Goal: Task Accomplishment & Management: Use online tool/utility

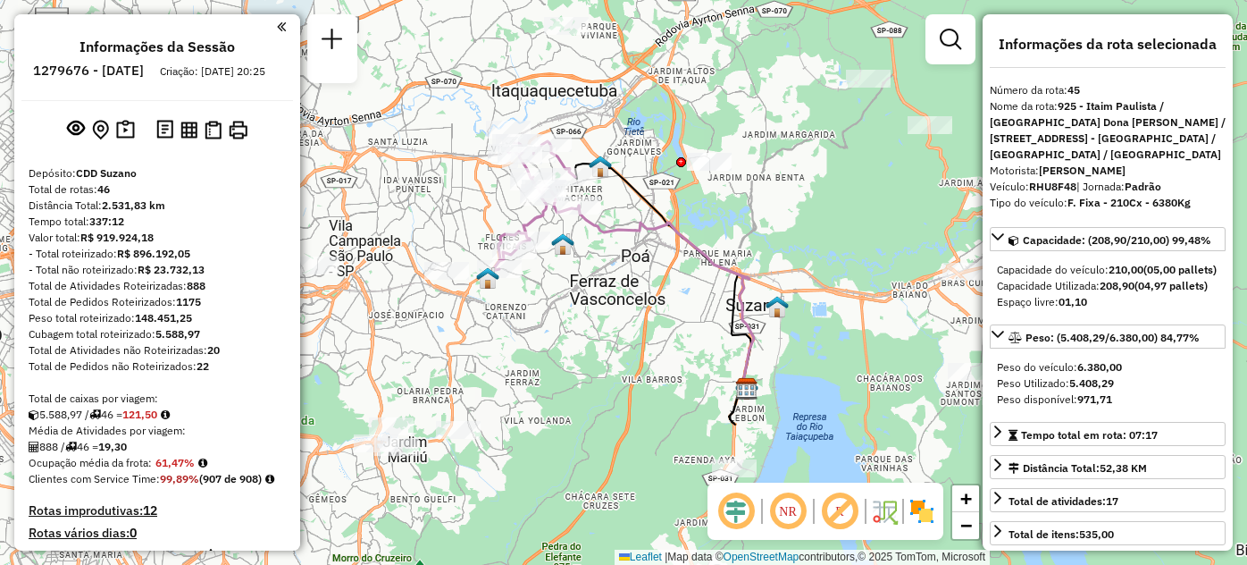
select select "**********"
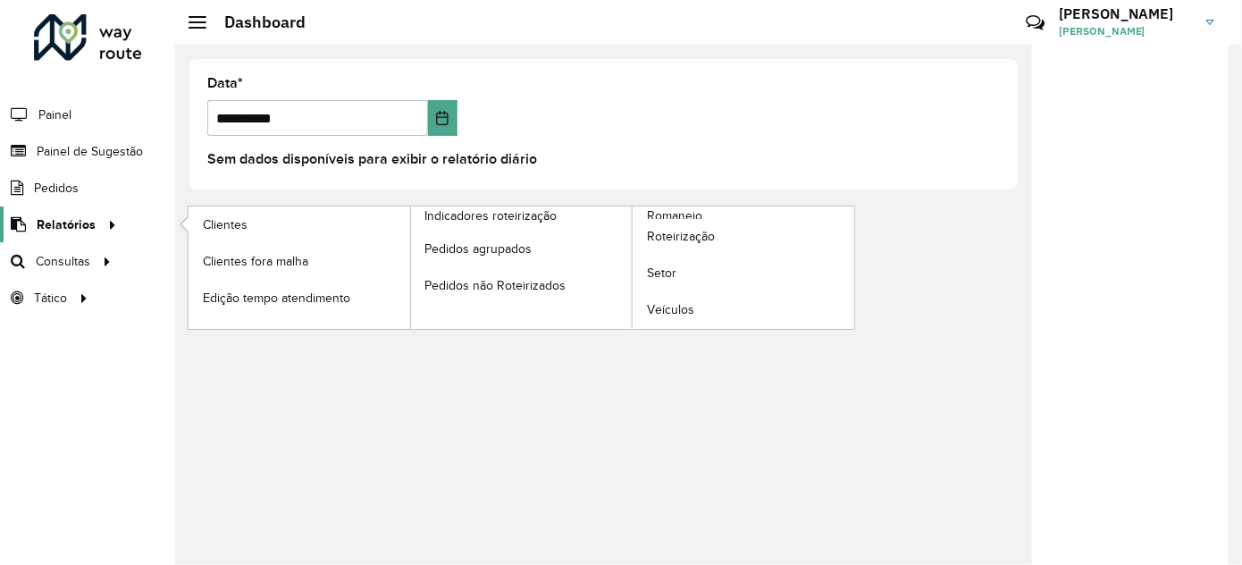
click at [73, 238] on link "Relatórios" at bounding box center [61, 224] width 122 height 36
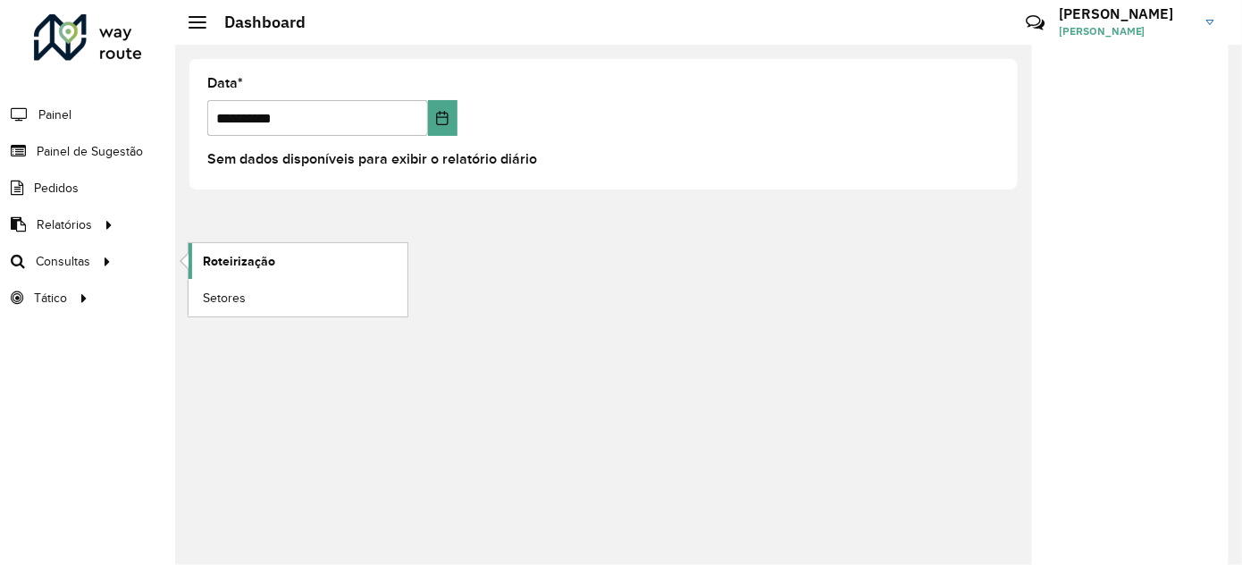
click at [216, 257] on span "Roteirização" at bounding box center [239, 261] width 72 height 19
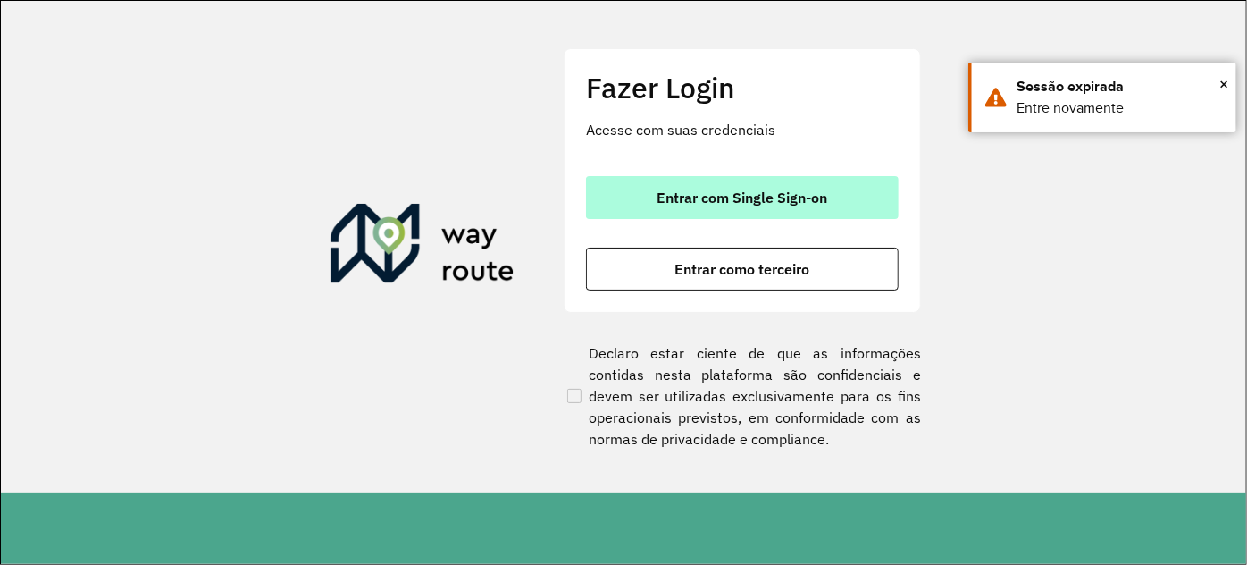
click at [732, 185] on button "Entrar com Single Sign-on" at bounding box center [742, 197] width 313 height 43
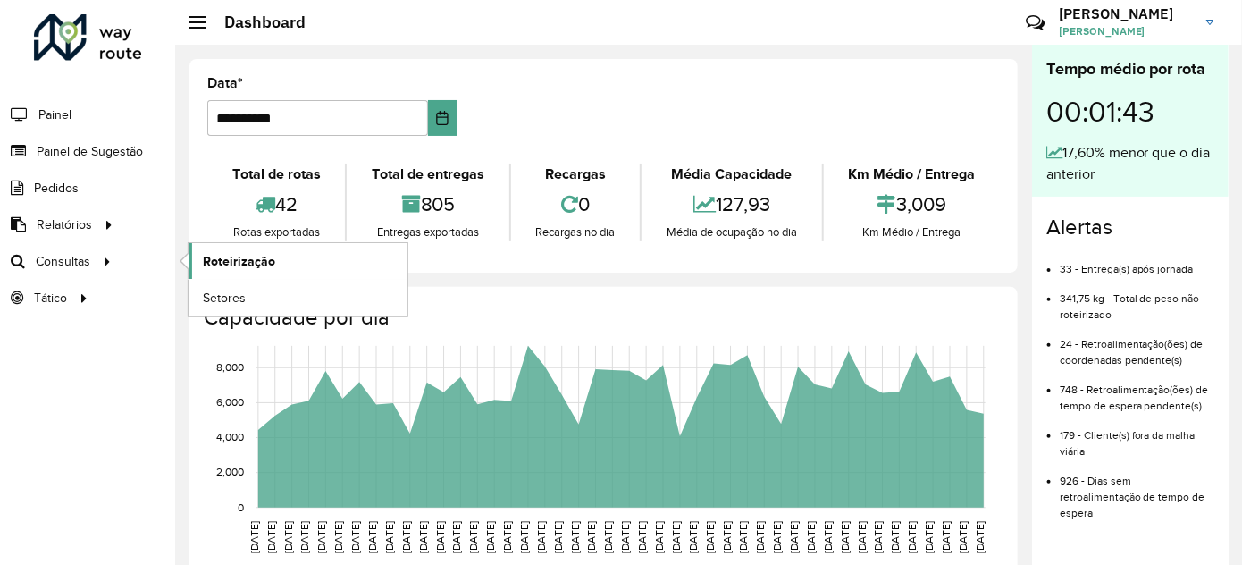
click at [249, 264] on span "Roteirização" at bounding box center [239, 261] width 72 height 19
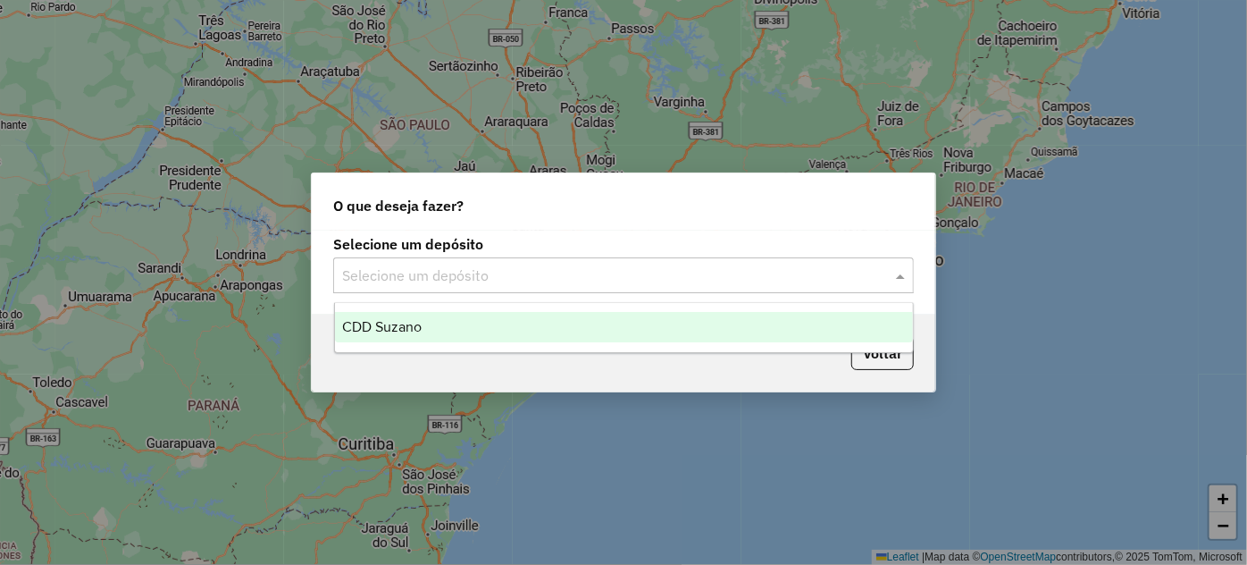
click at [447, 288] on div "Selecione um depósito" at bounding box center [623, 275] width 581 height 36
click at [391, 331] on span "CDD Suzano" at bounding box center [382, 326] width 80 height 15
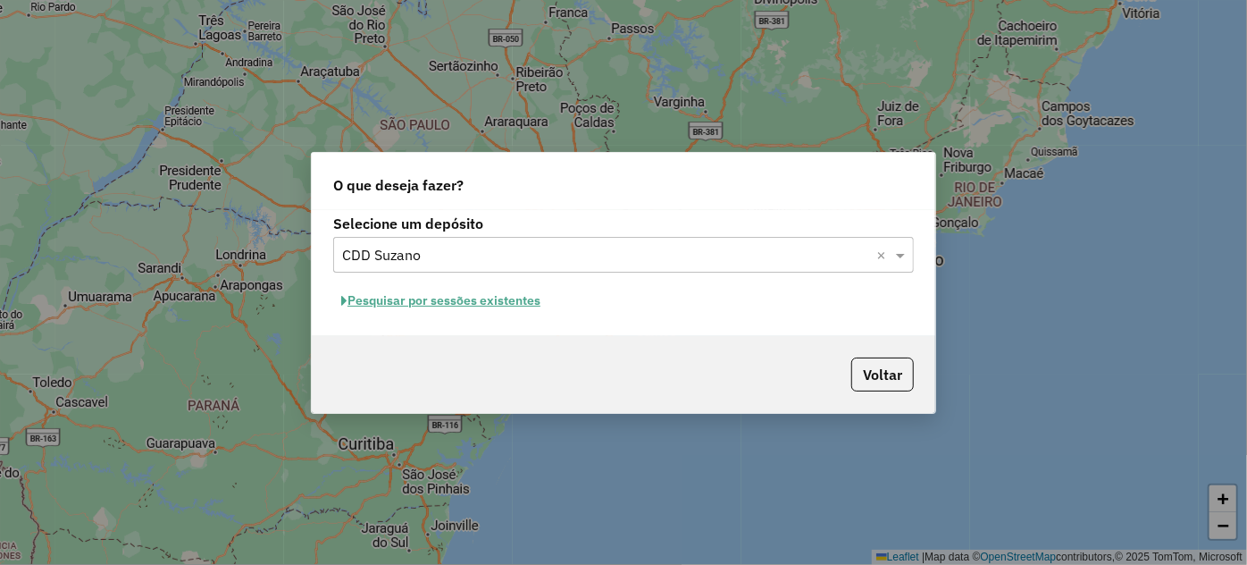
click at [394, 308] on button "Pesquisar por sessões existentes" at bounding box center [440, 301] width 215 height 28
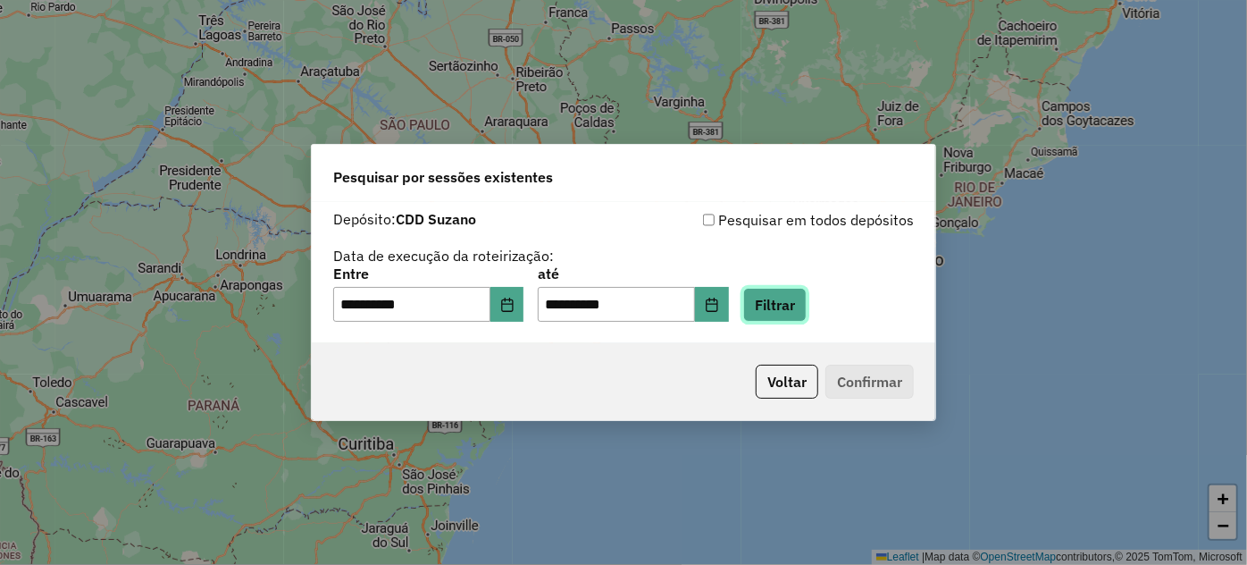
click at [786, 304] on button "Filtrar" at bounding box center [774, 305] width 63 height 34
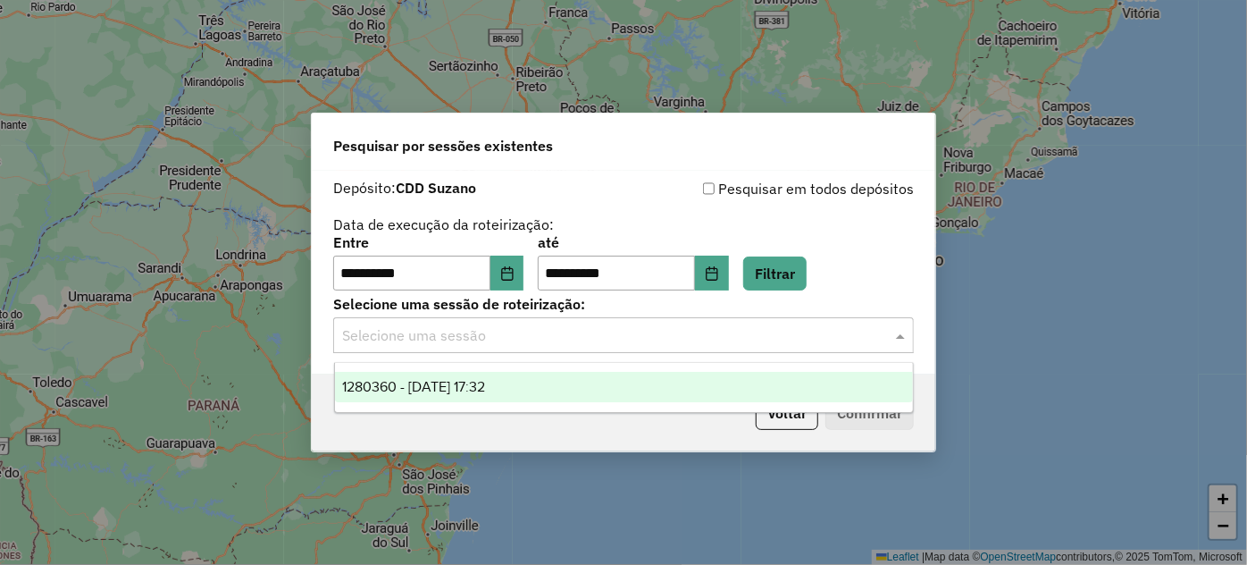
click at [831, 351] on div "Selecione uma sessão" at bounding box center [623, 335] width 581 height 36
click at [752, 382] on div "1280360 - [DATE] 17:32" at bounding box center [624, 387] width 578 height 30
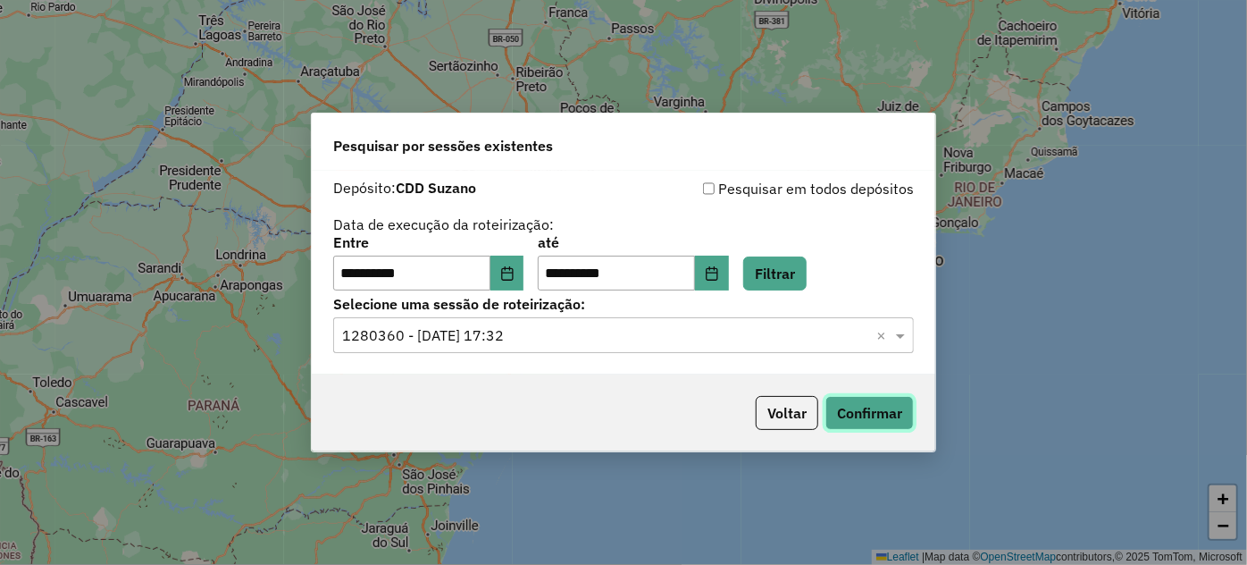
click at [855, 423] on button "Confirmar" at bounding box center [869, 413] width 88 height 34
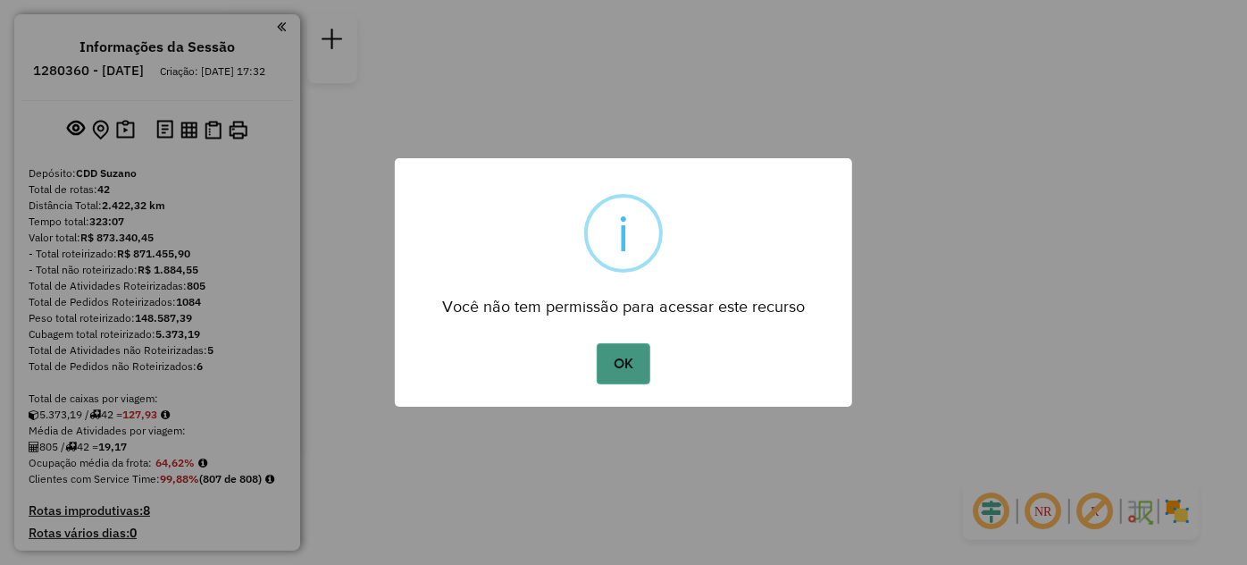
click at [631, 368] on button "OK" at bounding box center [623, 363] width 53 height 41
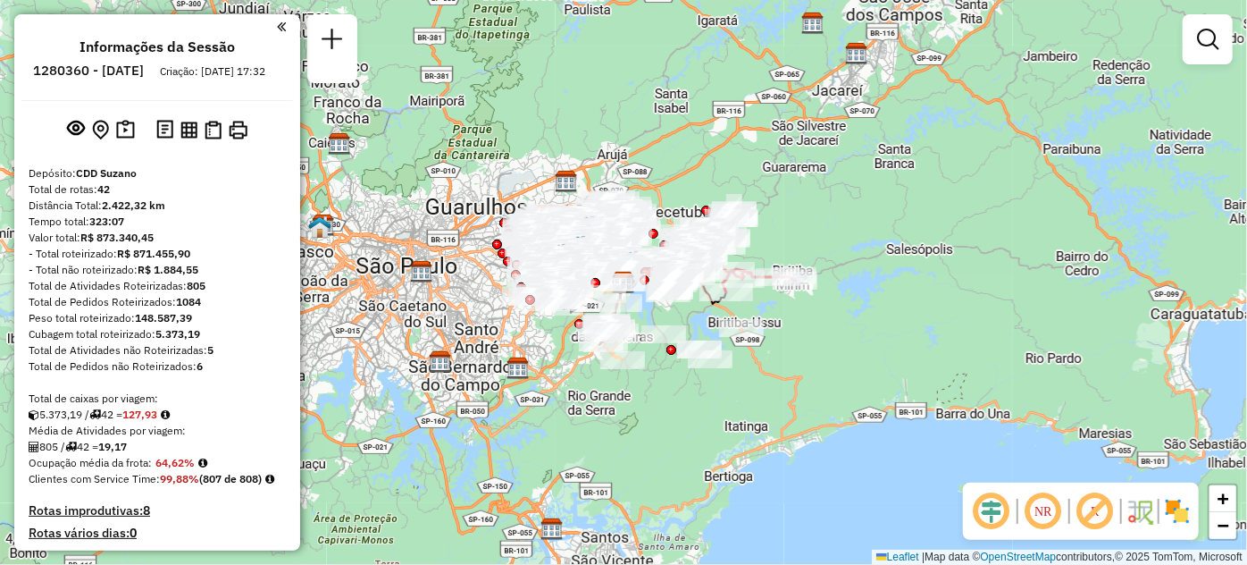
scroll to position [2695, 0]
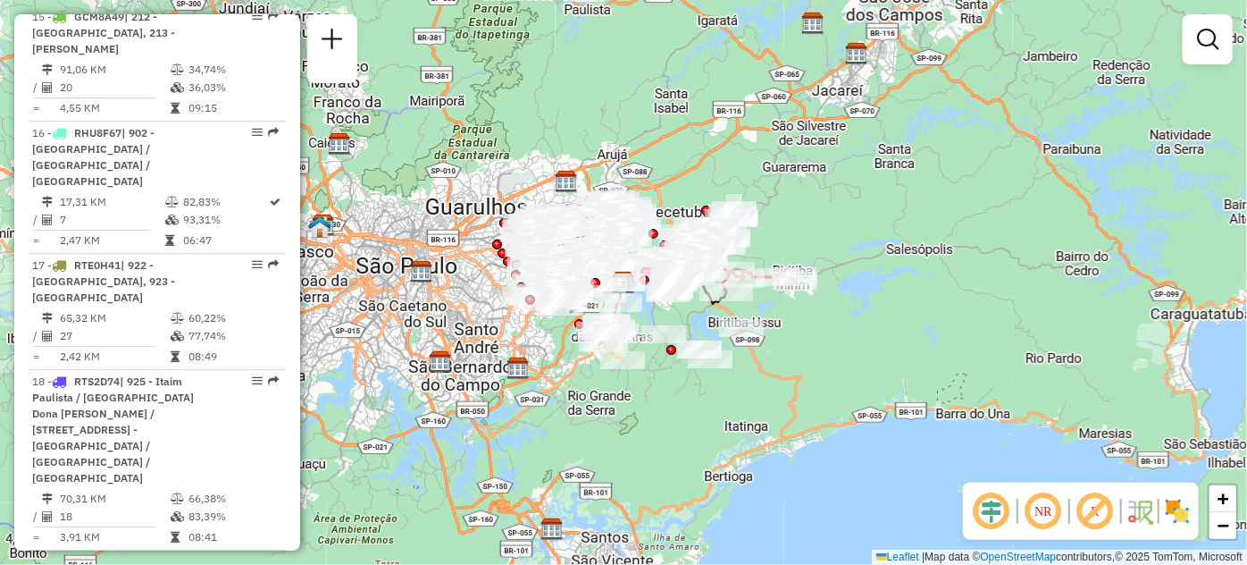
click at [252, 556] on em at bounding box center [257, 561] width 11 height 11
select select "**********"
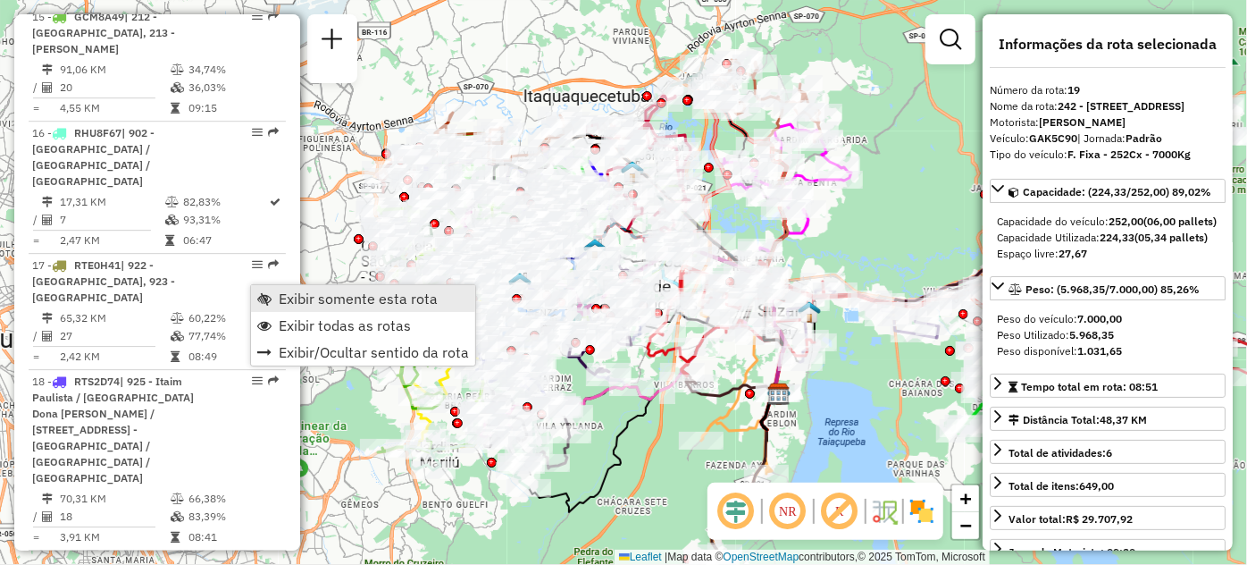
click at [296, 299] on span "Exibir somente esta rota" at bounding box center [358, 298] width 159 height 14
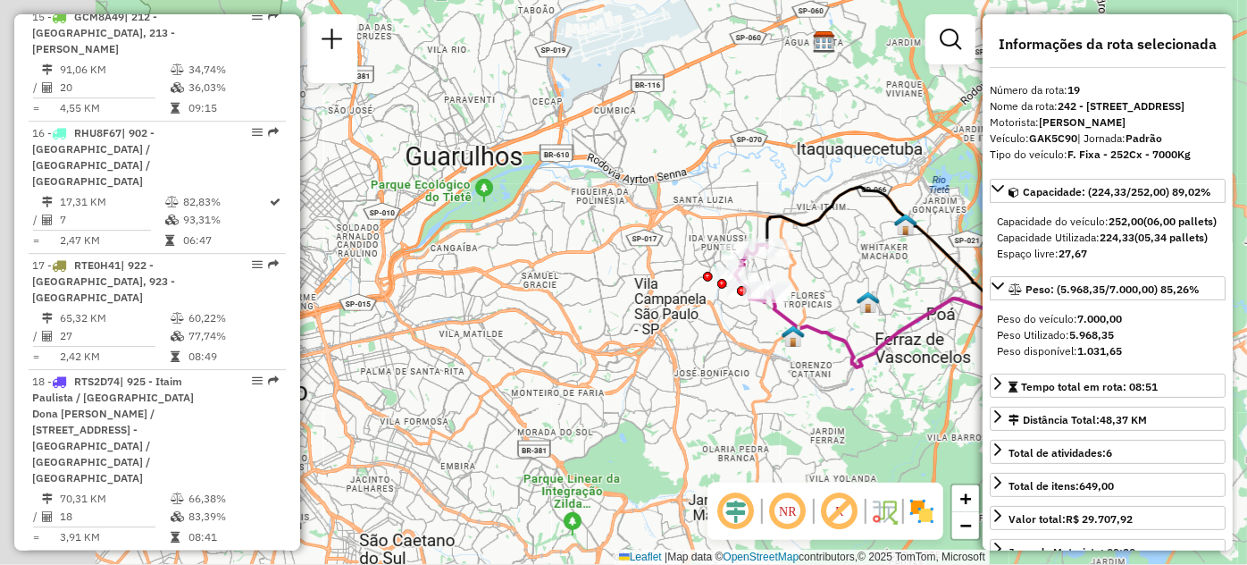
drag, startPoint x: 502, startPoint y: 297, endPoint x: 776, endPoint y: 351, distance: 279.6
click at [776, 351] on div "Janela de atendimento Grade de atendimento Capacidade Transportadoras Veículos …" at bounding box center [623, 282] width 1247 height 565
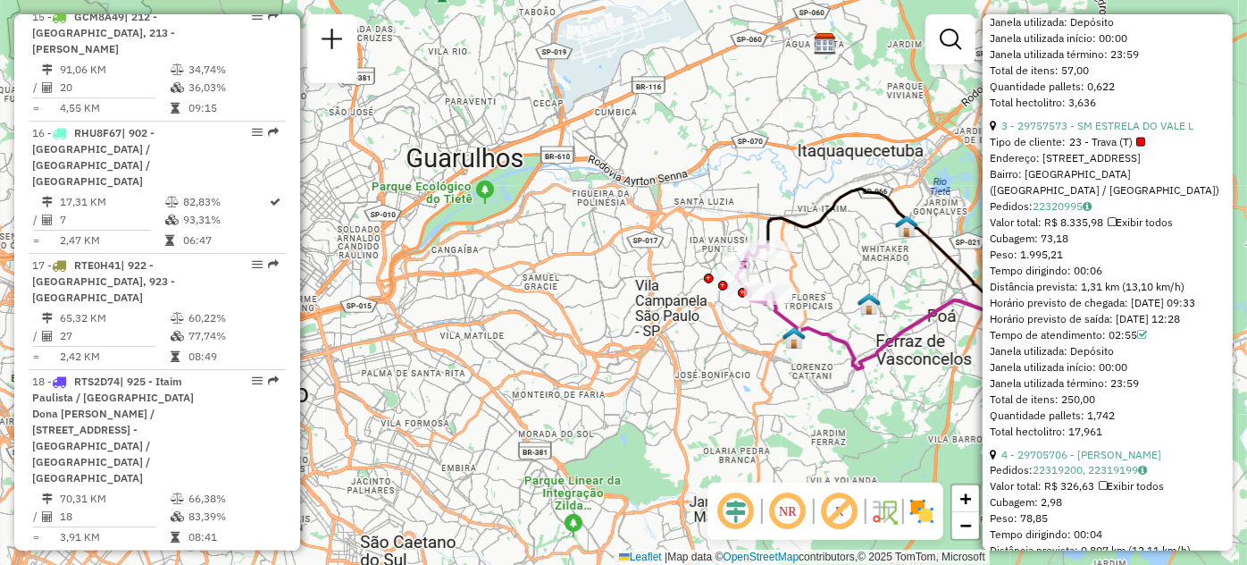
scroll to position [1263, 0]
click at [1131, 339] on div "Tempo de atendimento: 02:55" at bounding box center [1108, 331] width 236 height 16
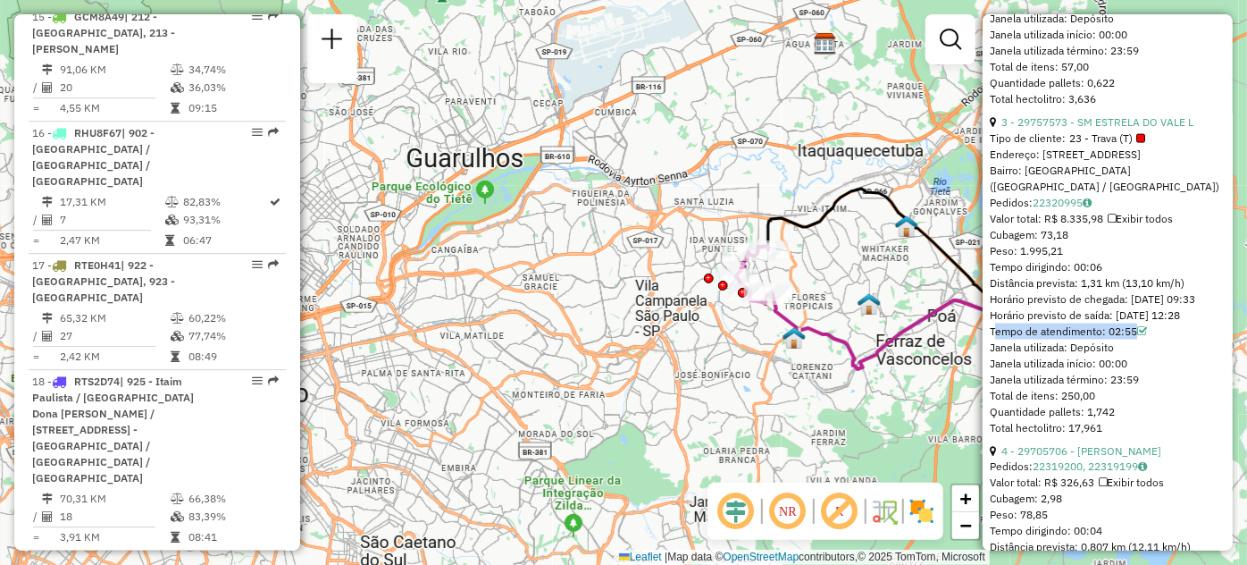
click at [1131, 339] on div "Tempo de atendimento: 02:55" at bounding box center [1108, 331] width 236 height 16
copy div "Tempo de atendimento: 02:55"
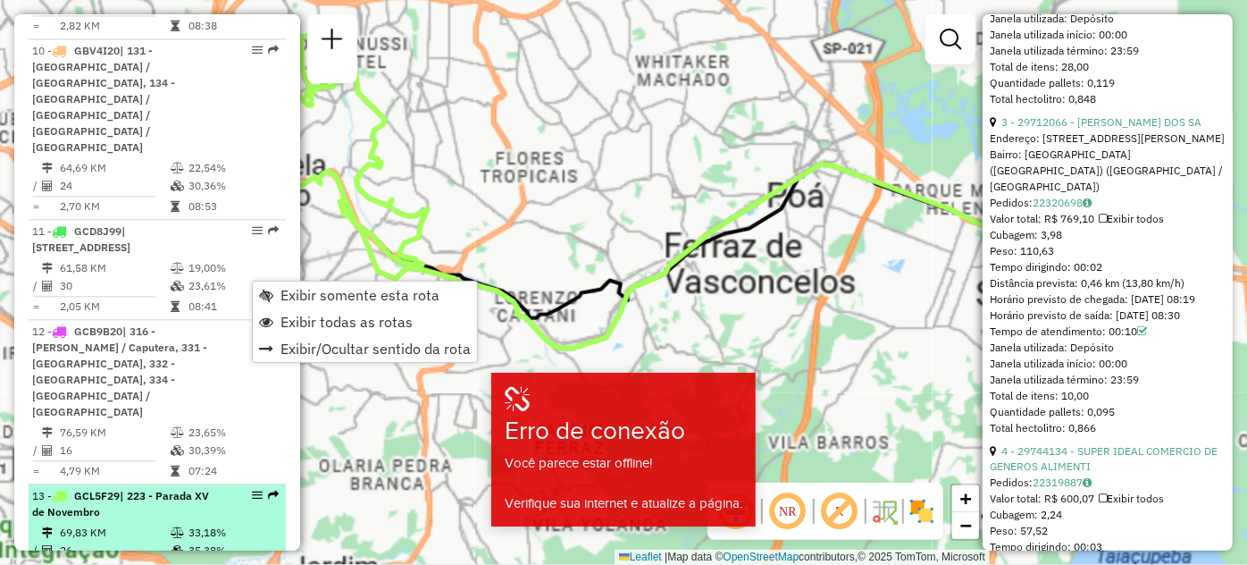
scroll to position [1247, 0]
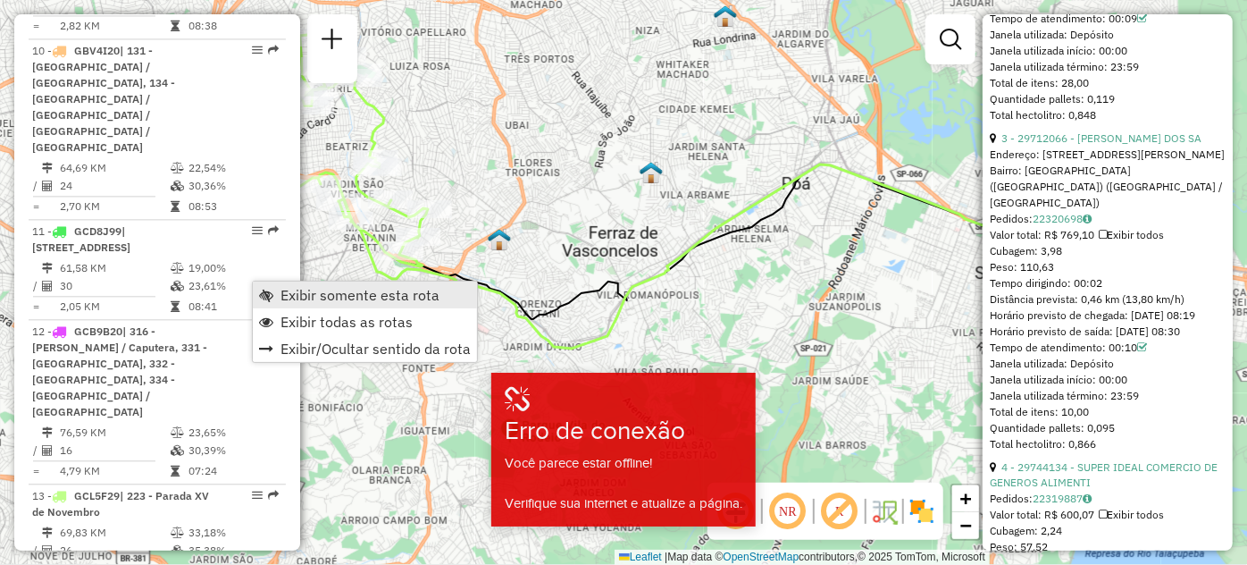
click at [290, 293] on span "Exibir somente esta rota" at bounding box center [360, 295] width 159 height 14
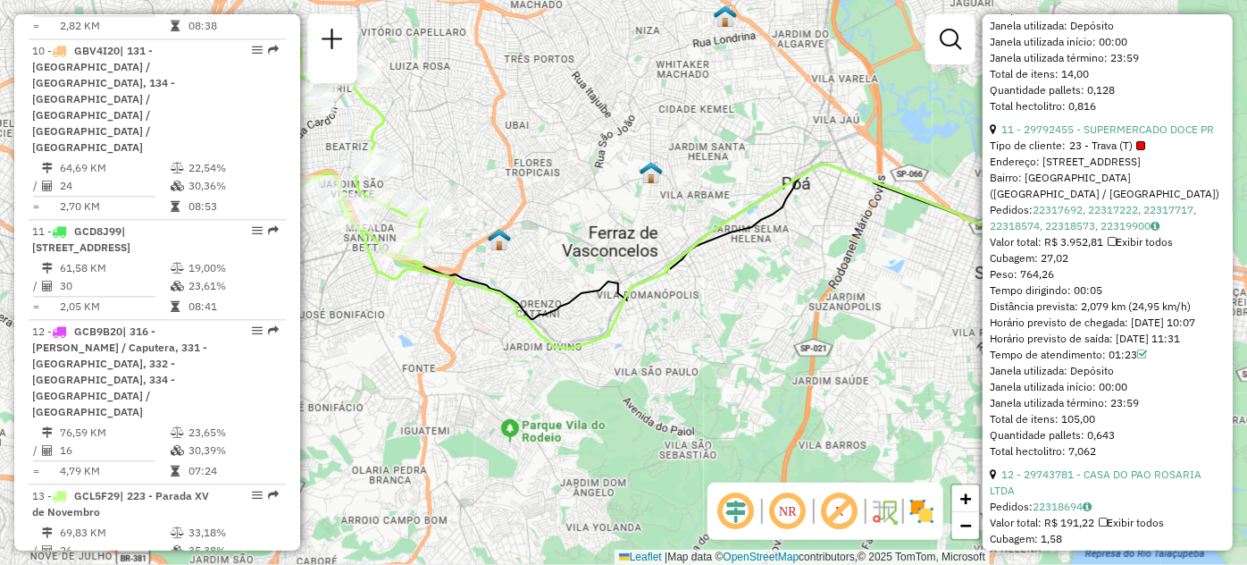
scroll to position [2811, 0]
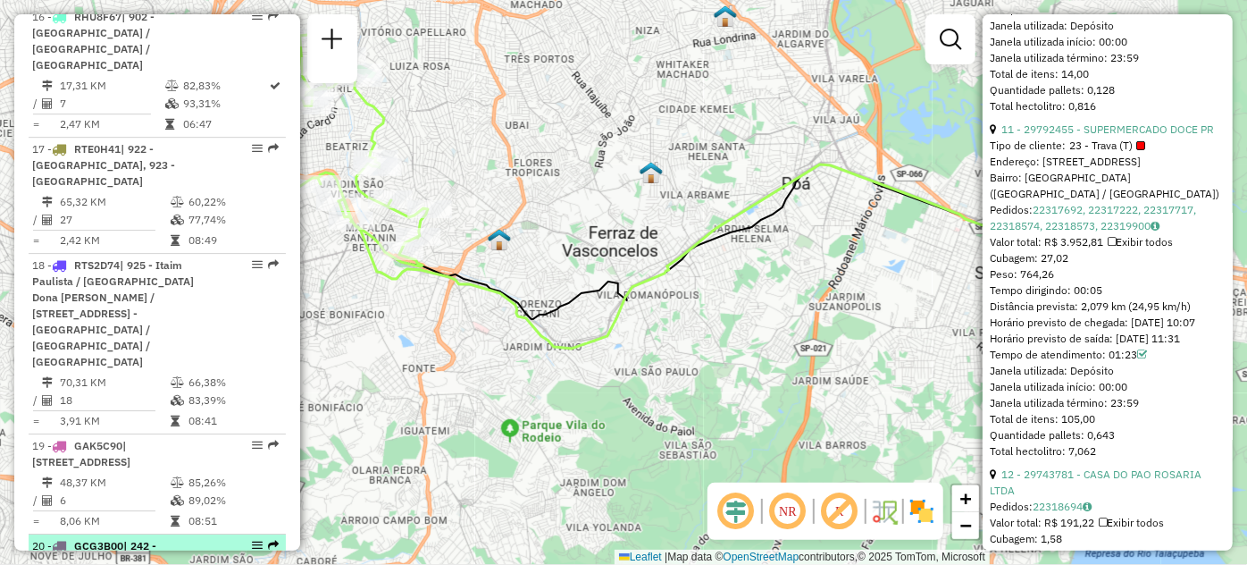
click at [240, 540] on div at bounding box center [252, 545] width 54 height 11
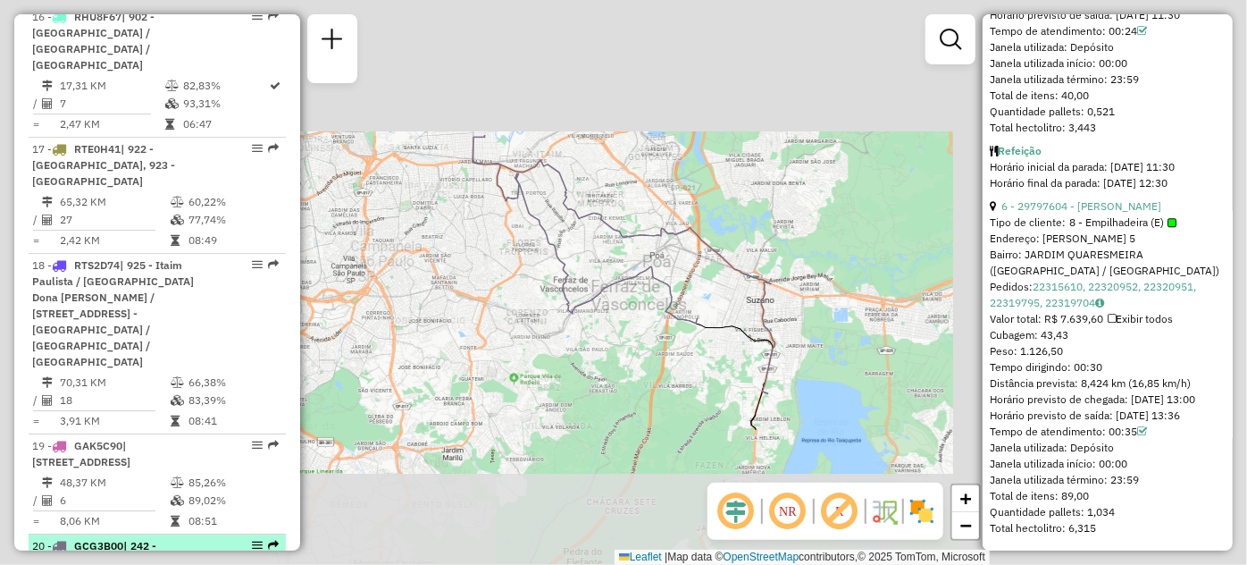
scroll to position [2376, 0]
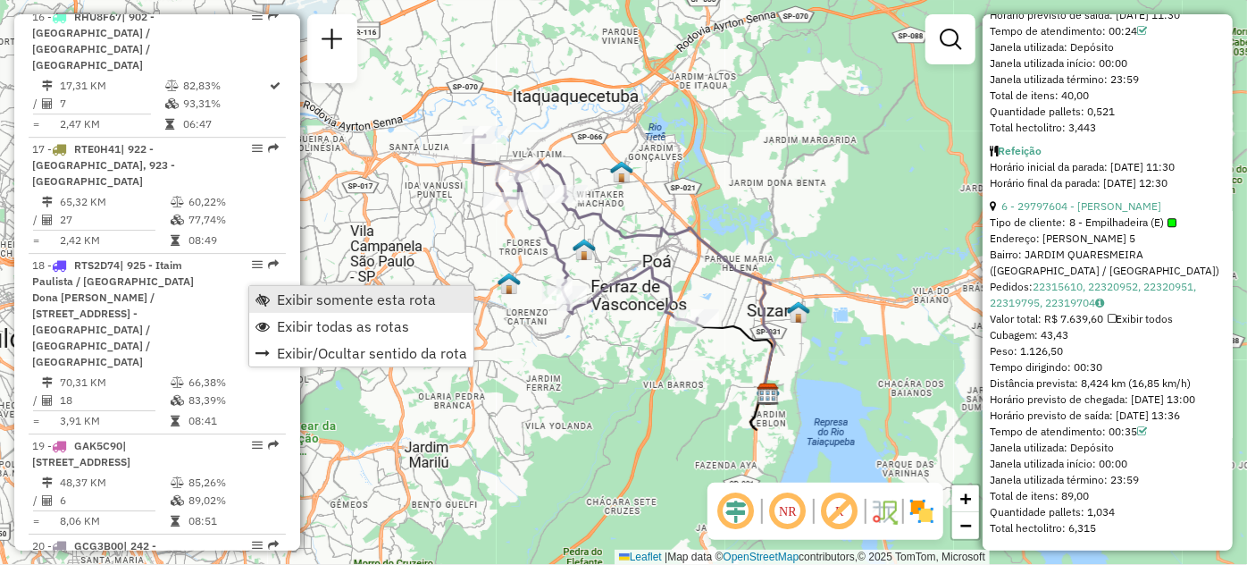
click at [260, 293] on span "Exibir somente esta rota" at bounding box center [262, 299] width 14 height 14
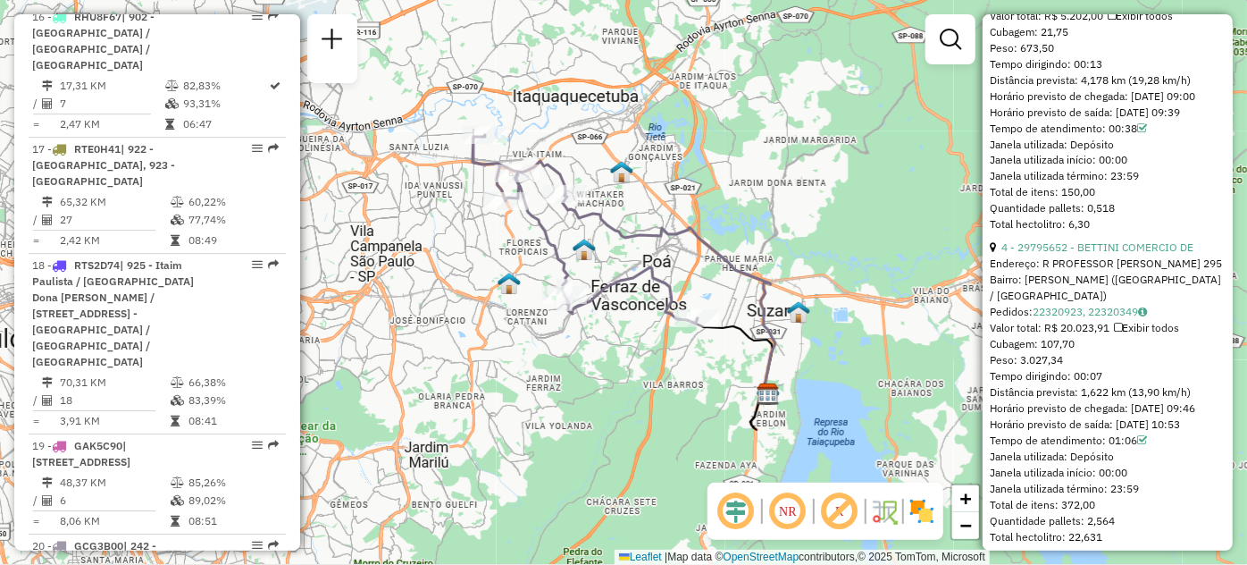
scroll to position [1561, 0]
